Goal: Find specific page/section: Find specific page/section

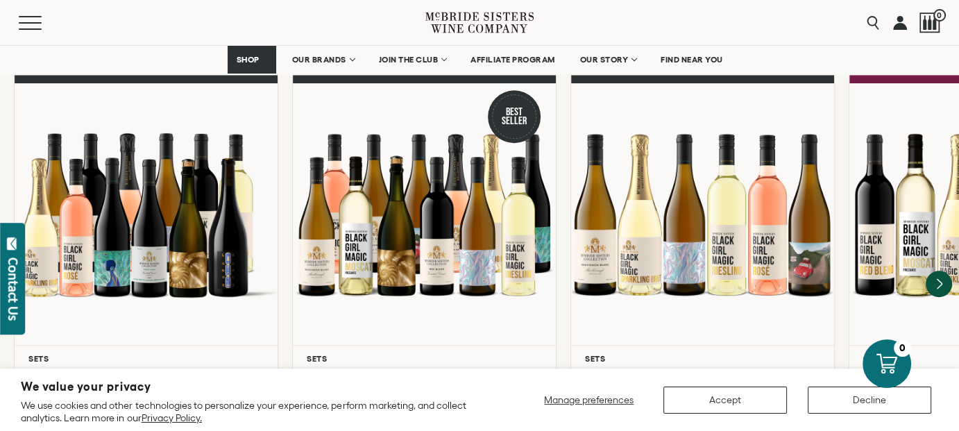
scroll to position [1288, 0]
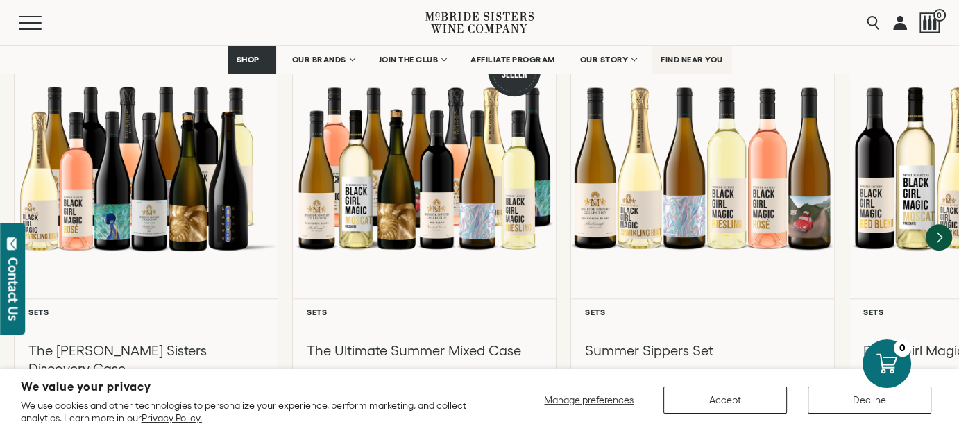
click at [682, 58] on span "FIND NEAR YOU" at bounding box center [692, 60] width 62 height 10
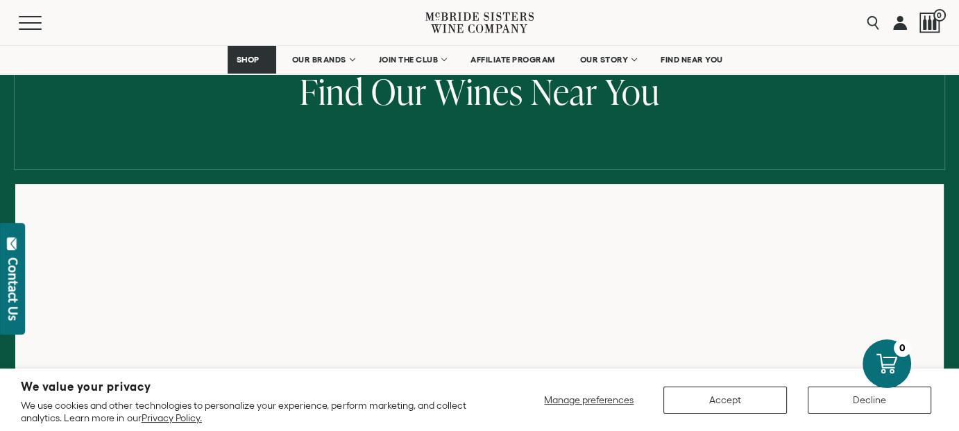
scroll to position [146, 0]
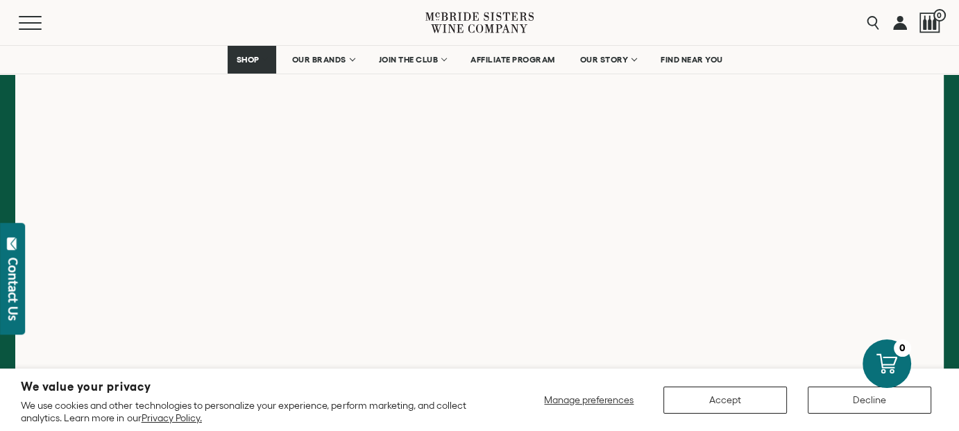
scroll to position [343, 0]
click at [700, 62] on span "FIND NEAR YOU" at bounding box center [692, 60] width 62 height 10
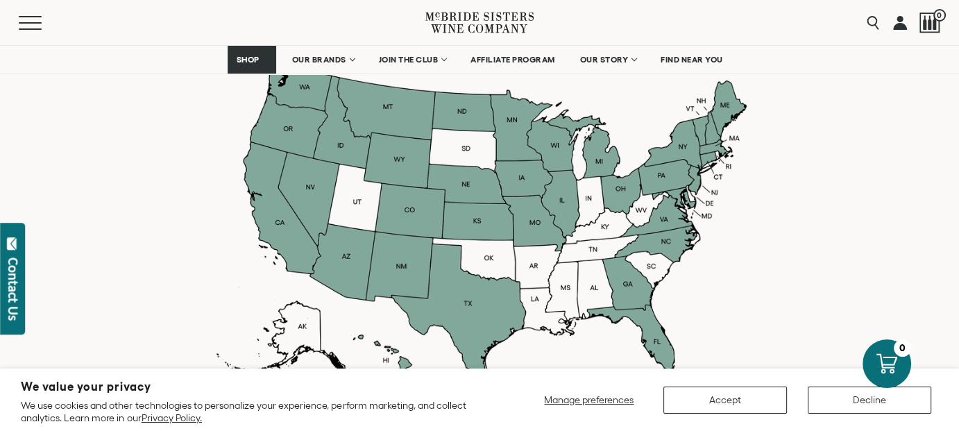
scroll to position [1222, 0]
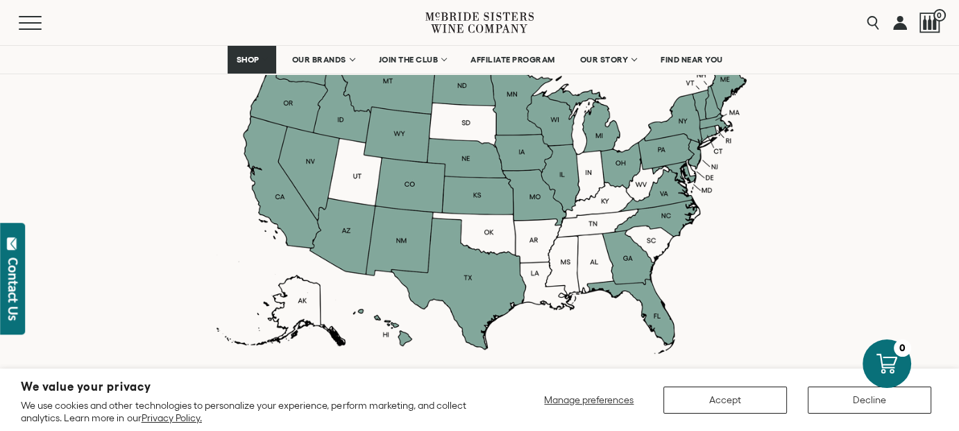
click at [700, 171] on div at bounding box center [479, 195] width 534 height 317
click at [690, 169] on div at bounding box center [479, 195] width 534 height 317
click at [707, 178] on div at bounding box center [479, 195] width 534 height 317
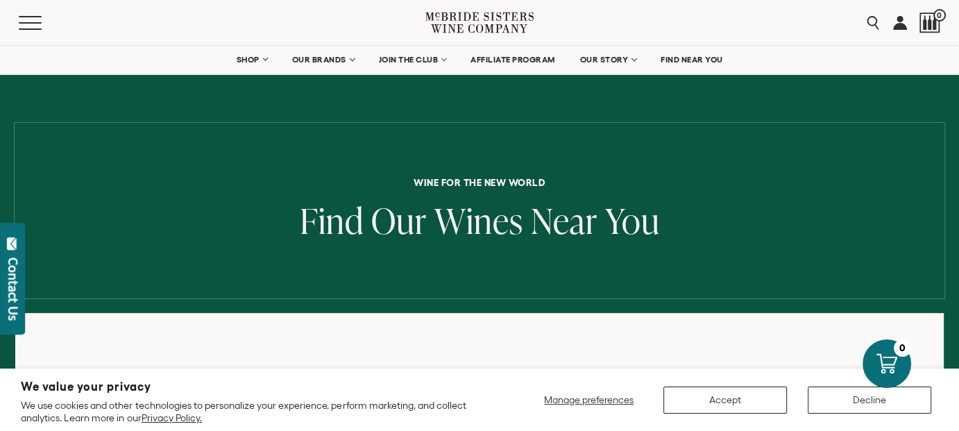
scroll to position [0, 0]
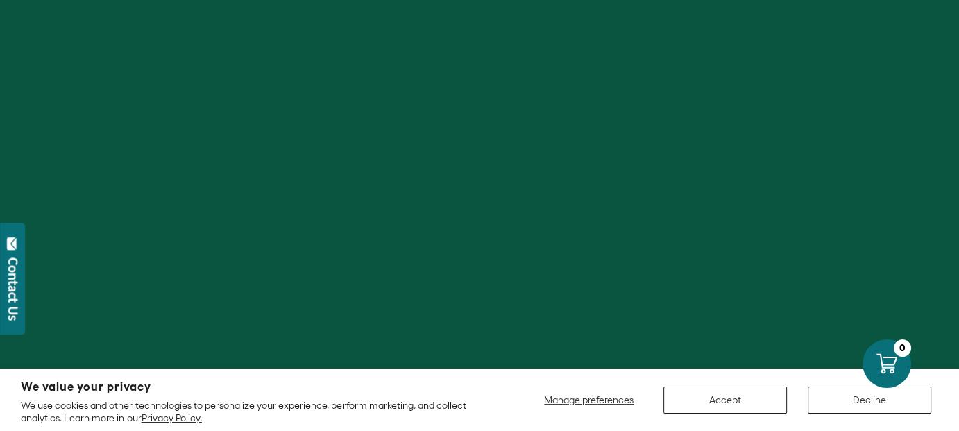
scroll to position [343, 0]
